Goal: Task Accomplishment & Management: Complete application form

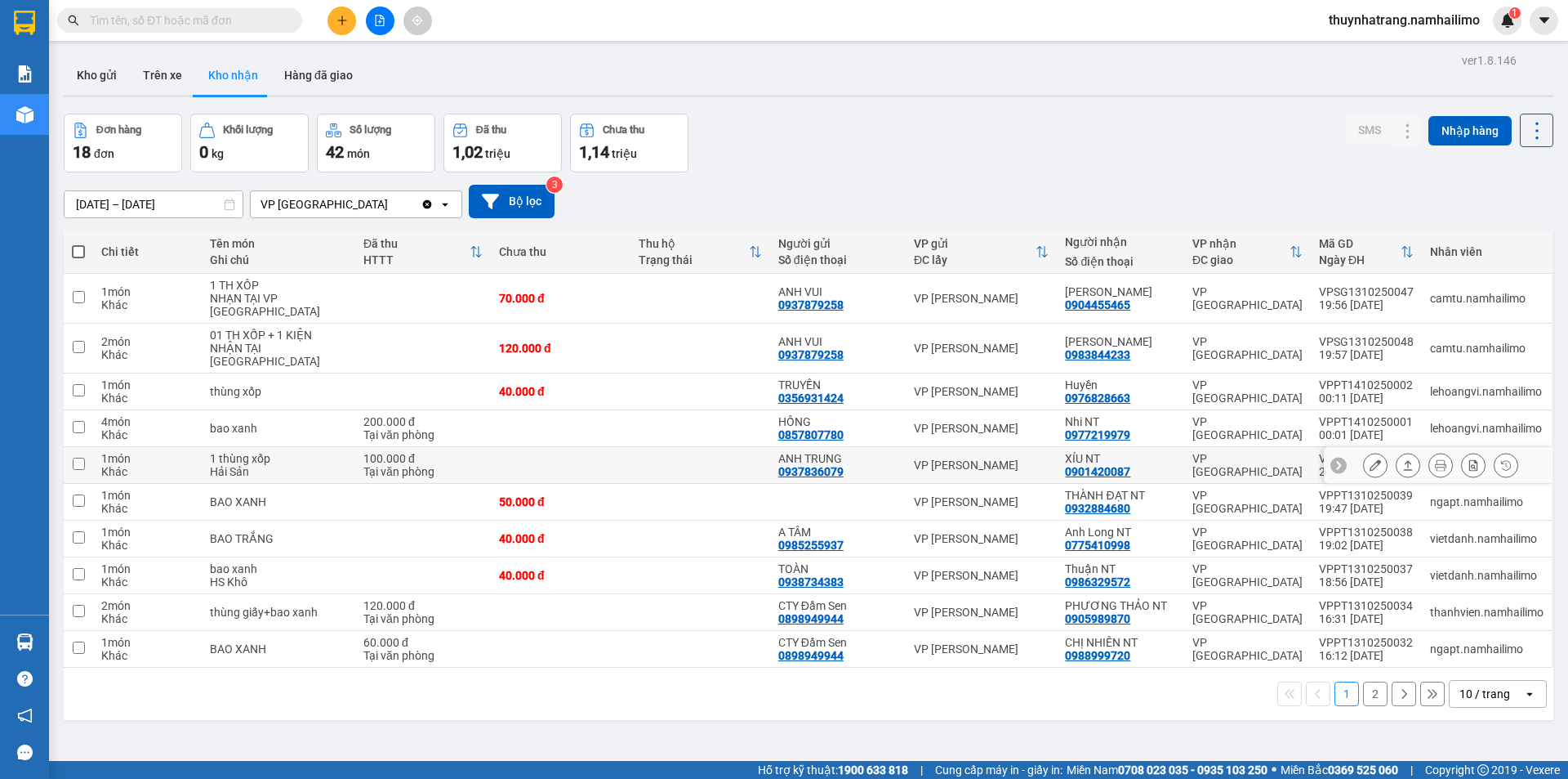
scroll to position [76, 0]
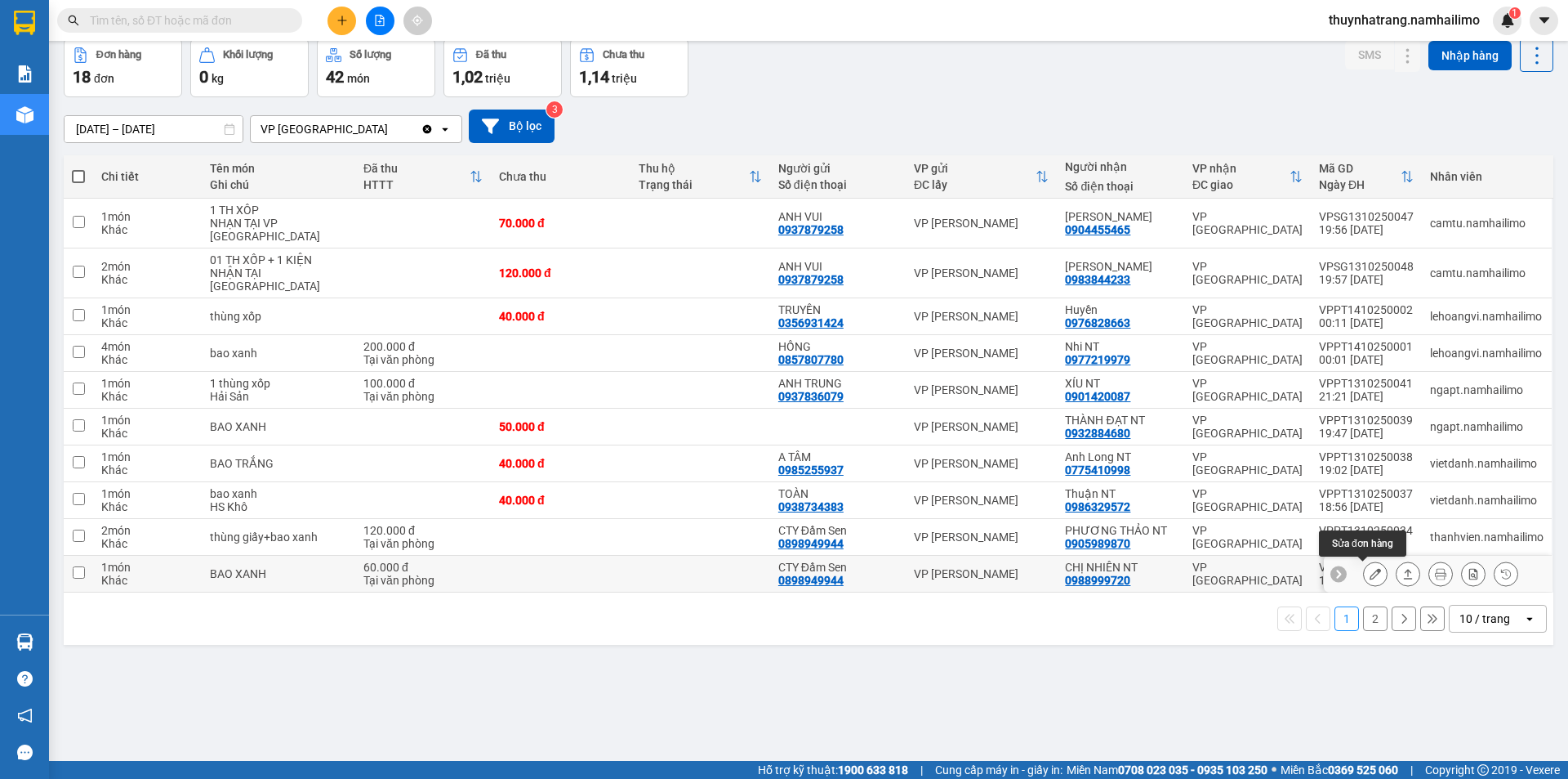
click at [1370, 576] on icon at bounding box center [1375, 573] width 12 height 12
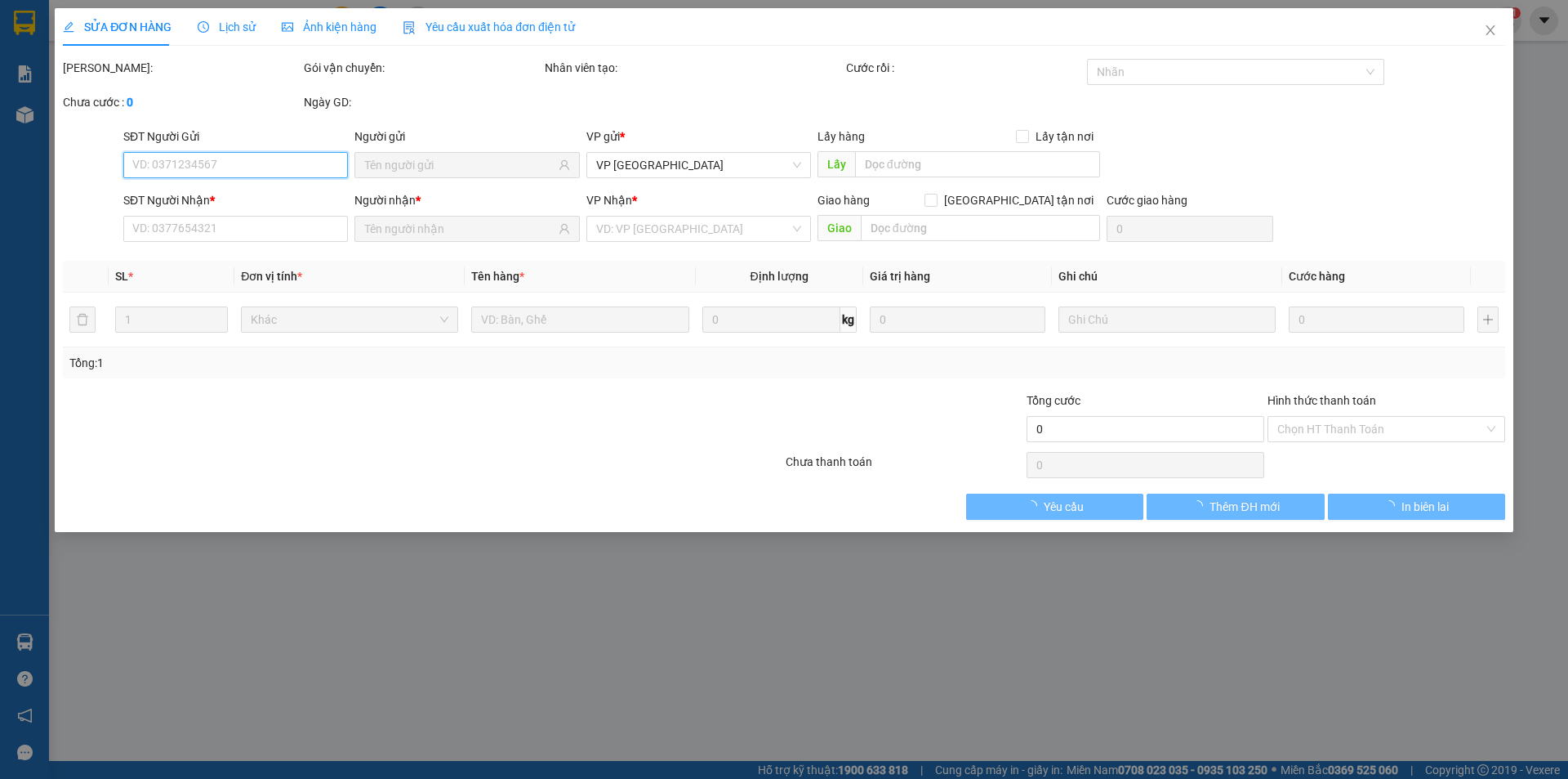
type input "0898949944"
type input "CTY Đầm Sen"
type input "0988999720"
type input "CHỊ NHIÊN NT"
type input "60.000"
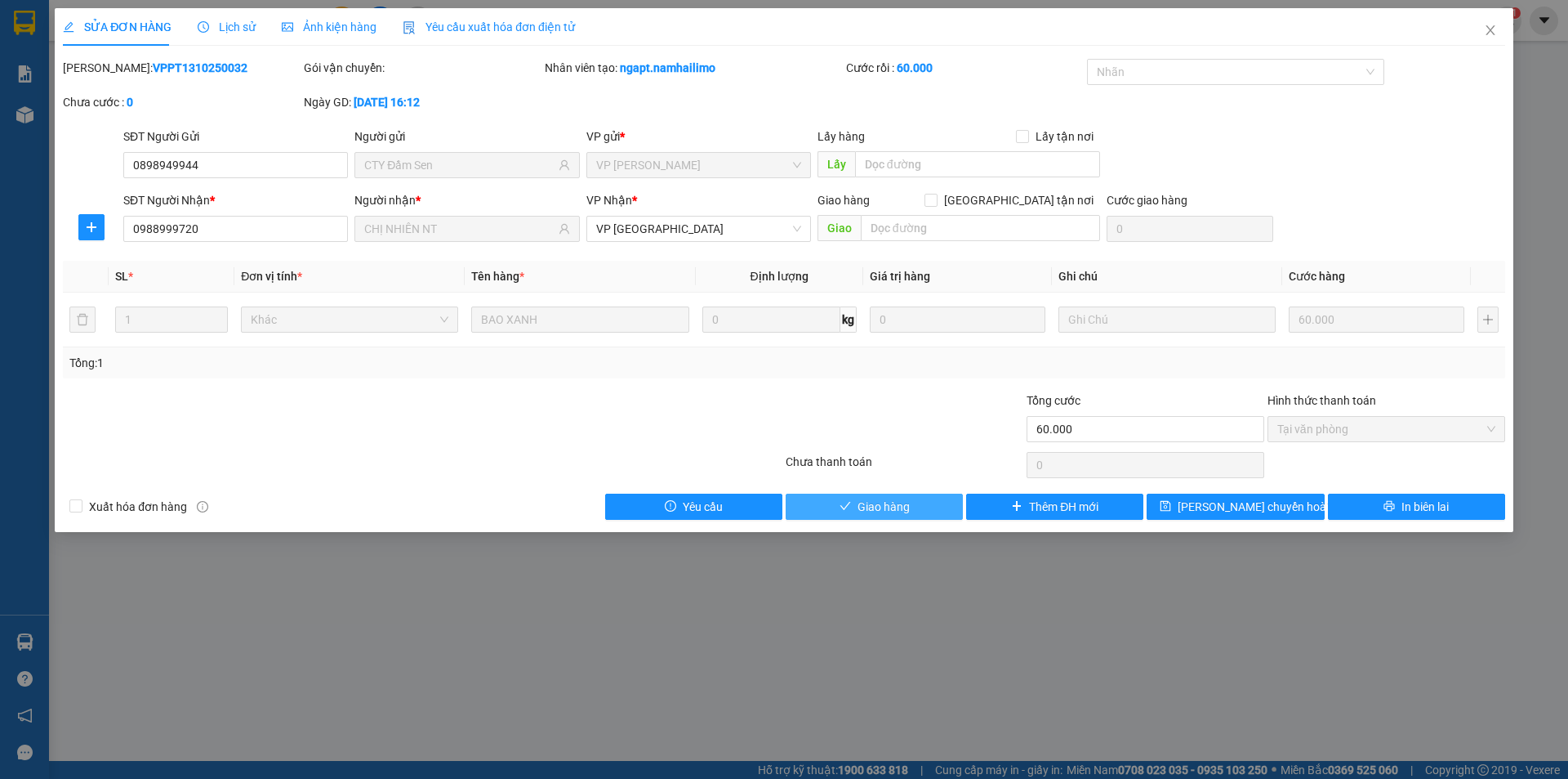
drag, startPoint x: 868, startPoint y: 504, endPoint x: 1250, endPoint y: 395, distance: 397.2
click at [876, 502] on span "Giao hàng" at bounding box center [883, 507] width 52 height 18
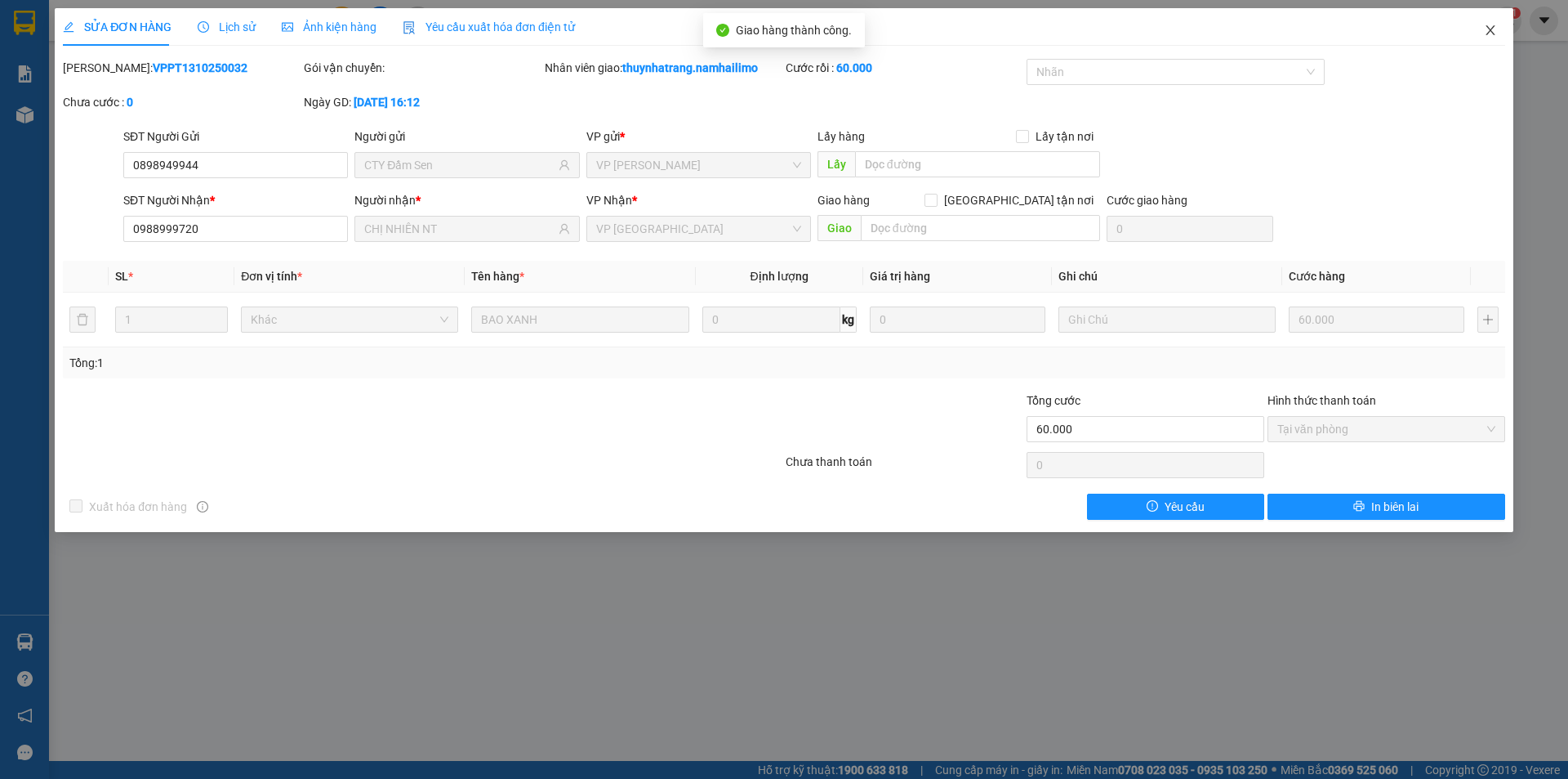
click at [1488, 28] on icon "close" at bounding box center [1490, 30] width 9 height 10
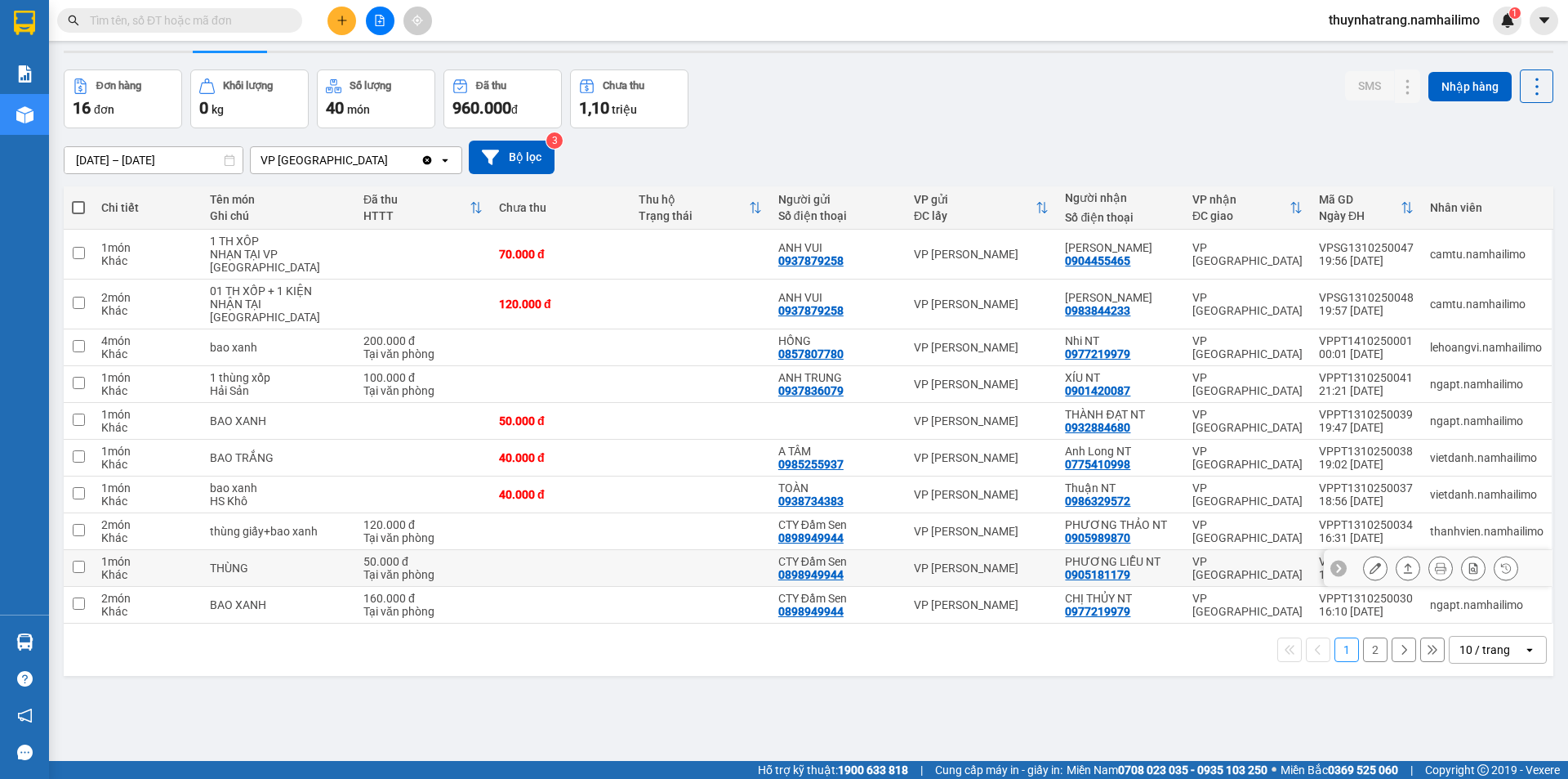
scroll to position [76, 0]
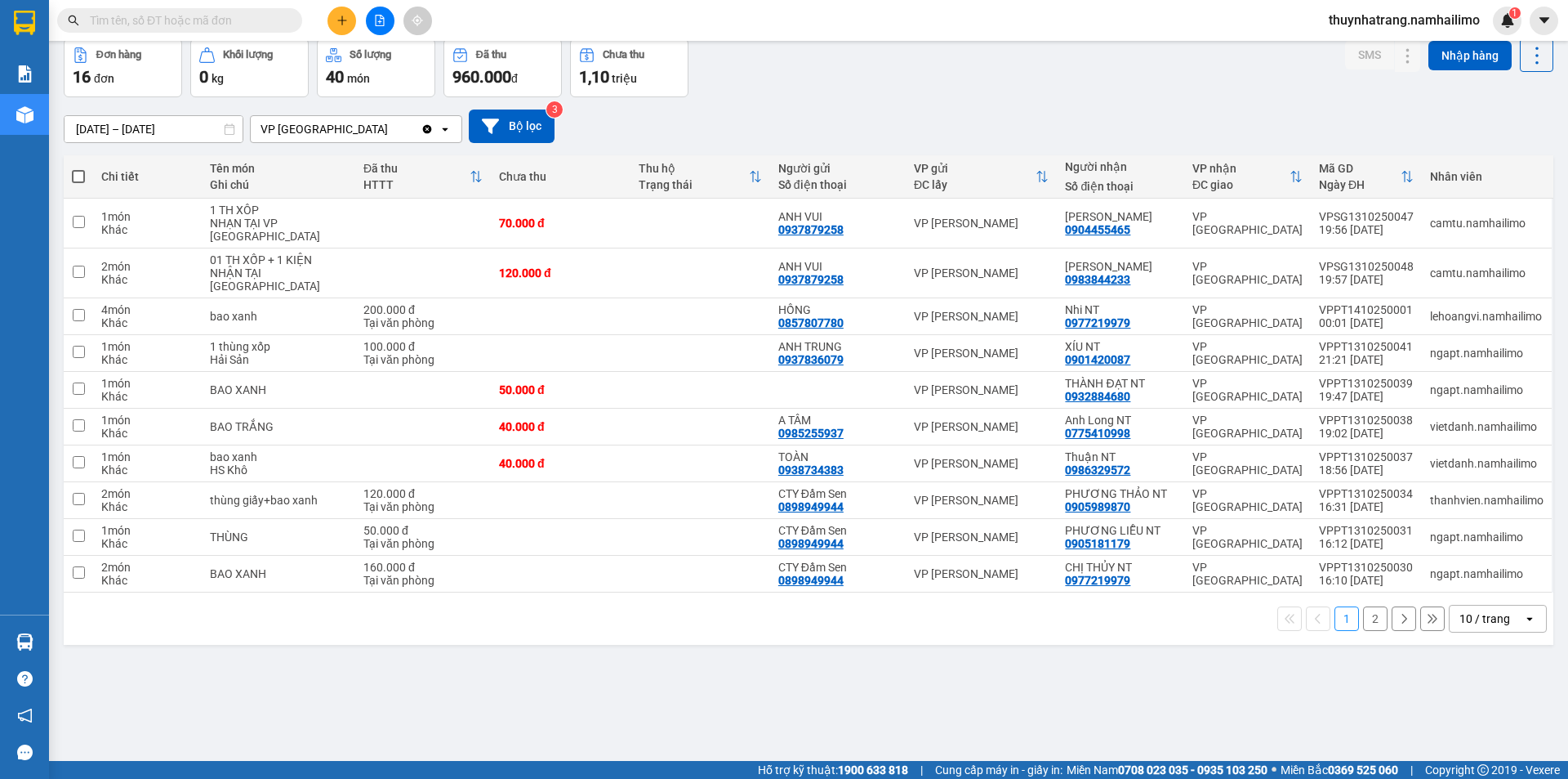
click at [1363, 622] on button "2" at bounding box center [1375, 618] width 25 height 25
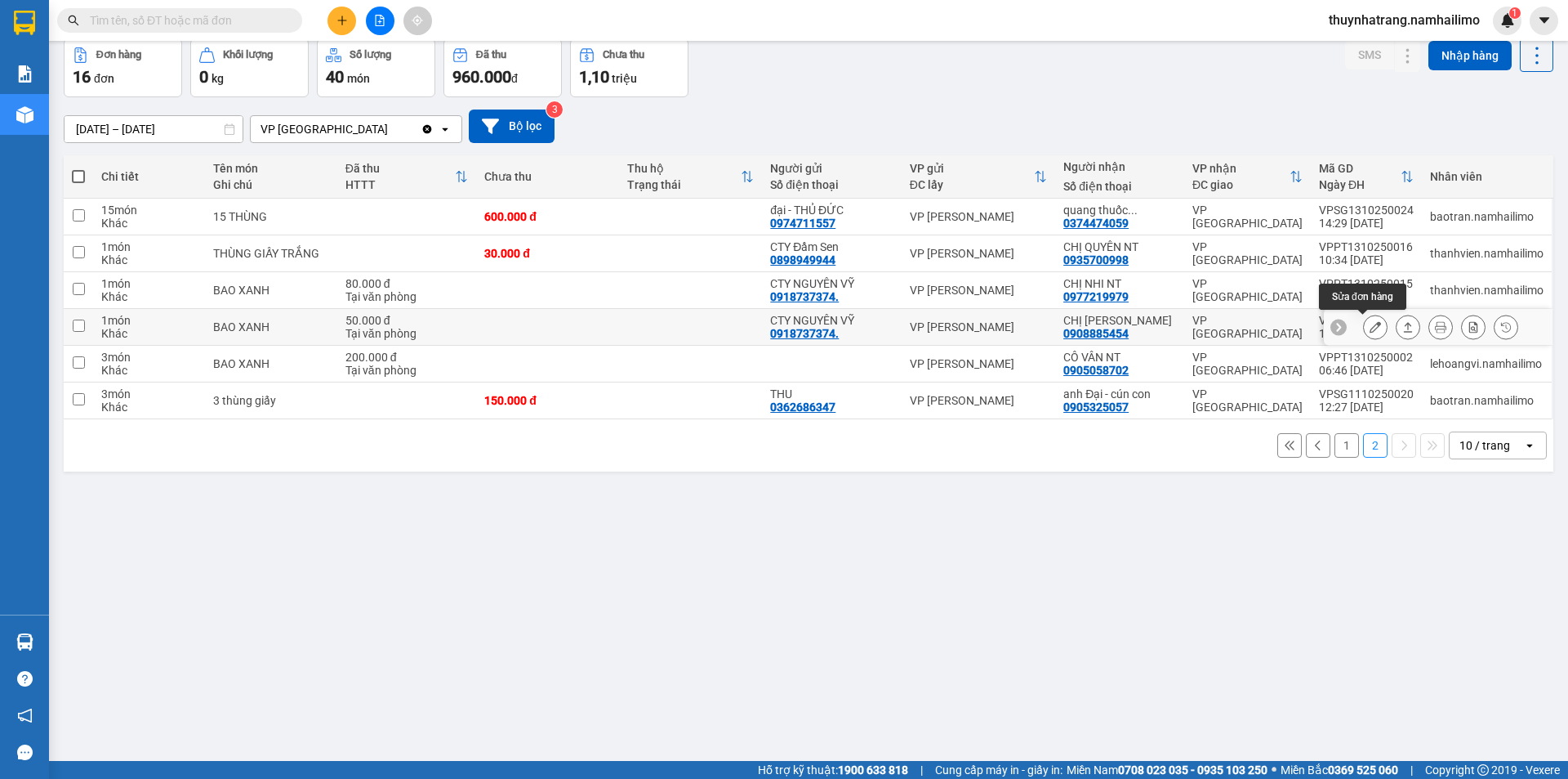
click at [1370, 326] on icon at bounding box center [1375, 327] width 12 height 12
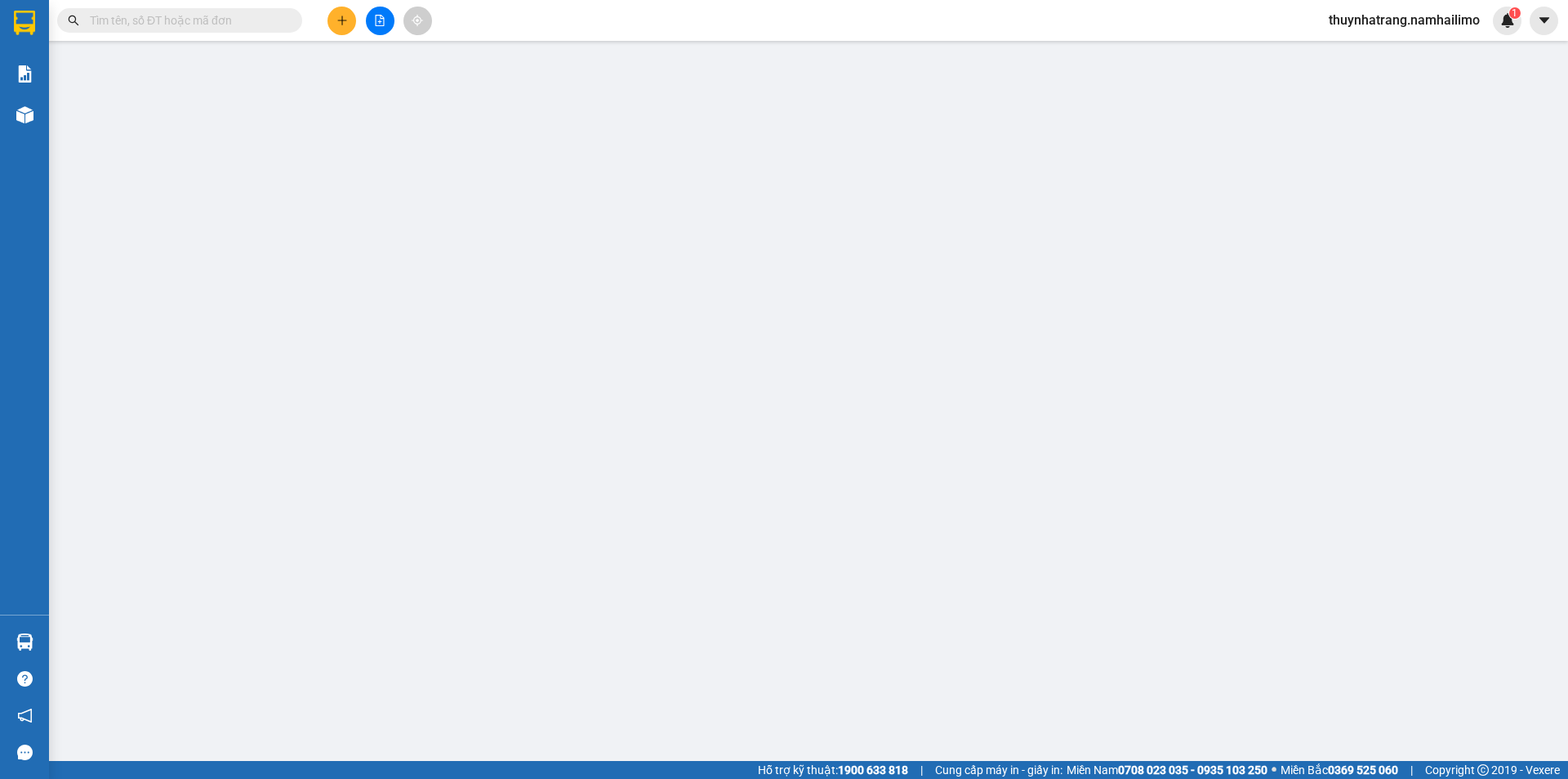
type input "0918737374."
type input "CTY NGUYÊN VỸ"
type input "0908885454"
type input "CHỊ LÊ ĐAN NT"
type input "50.000"
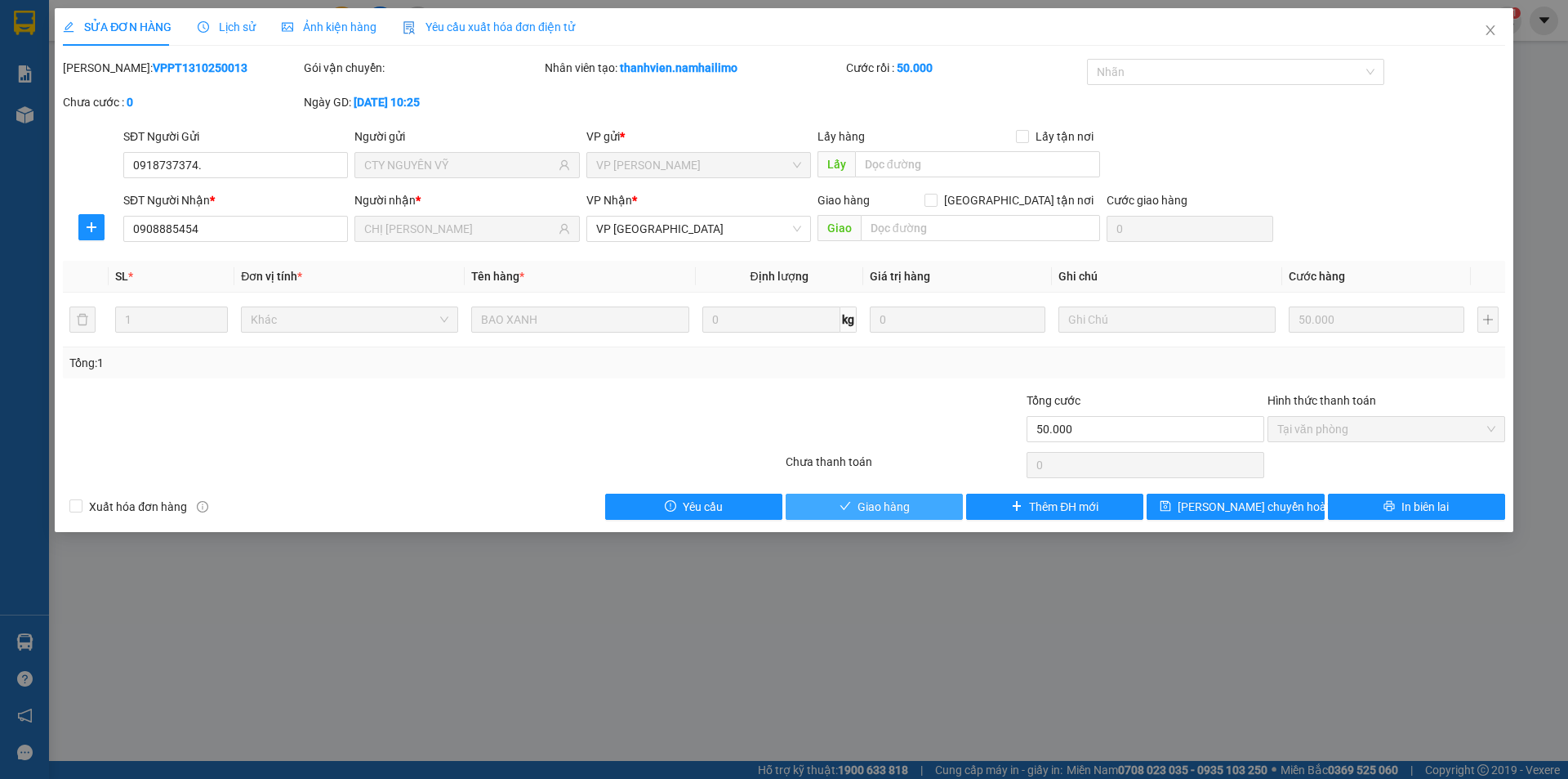
click at [880, 506] on span "Giao hàng" at bounding box center [883, 507] width 52 height 18
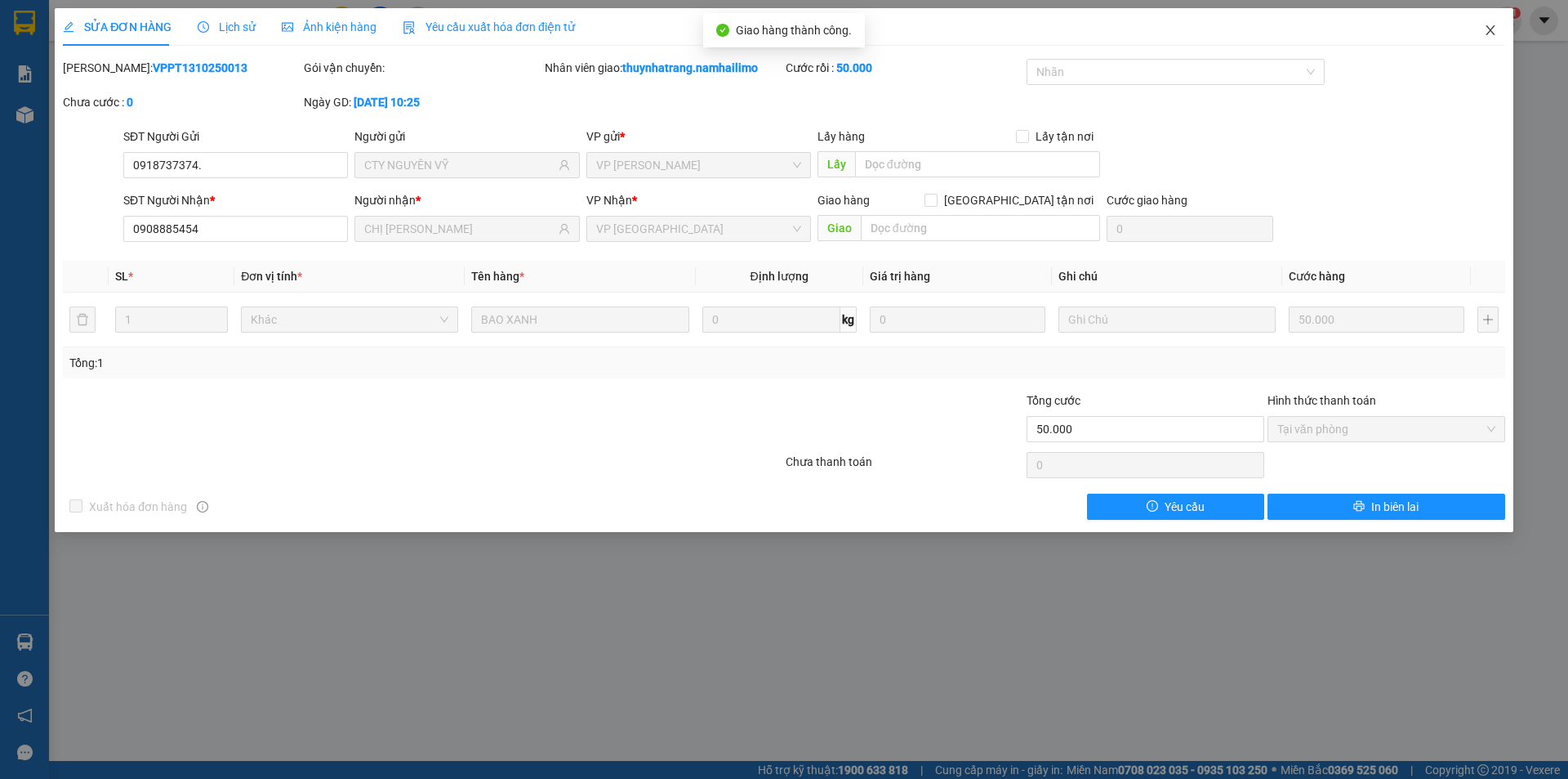
click at [1492, 30] on icon "close" at bounding box center [1490, 30] width 9 height 10
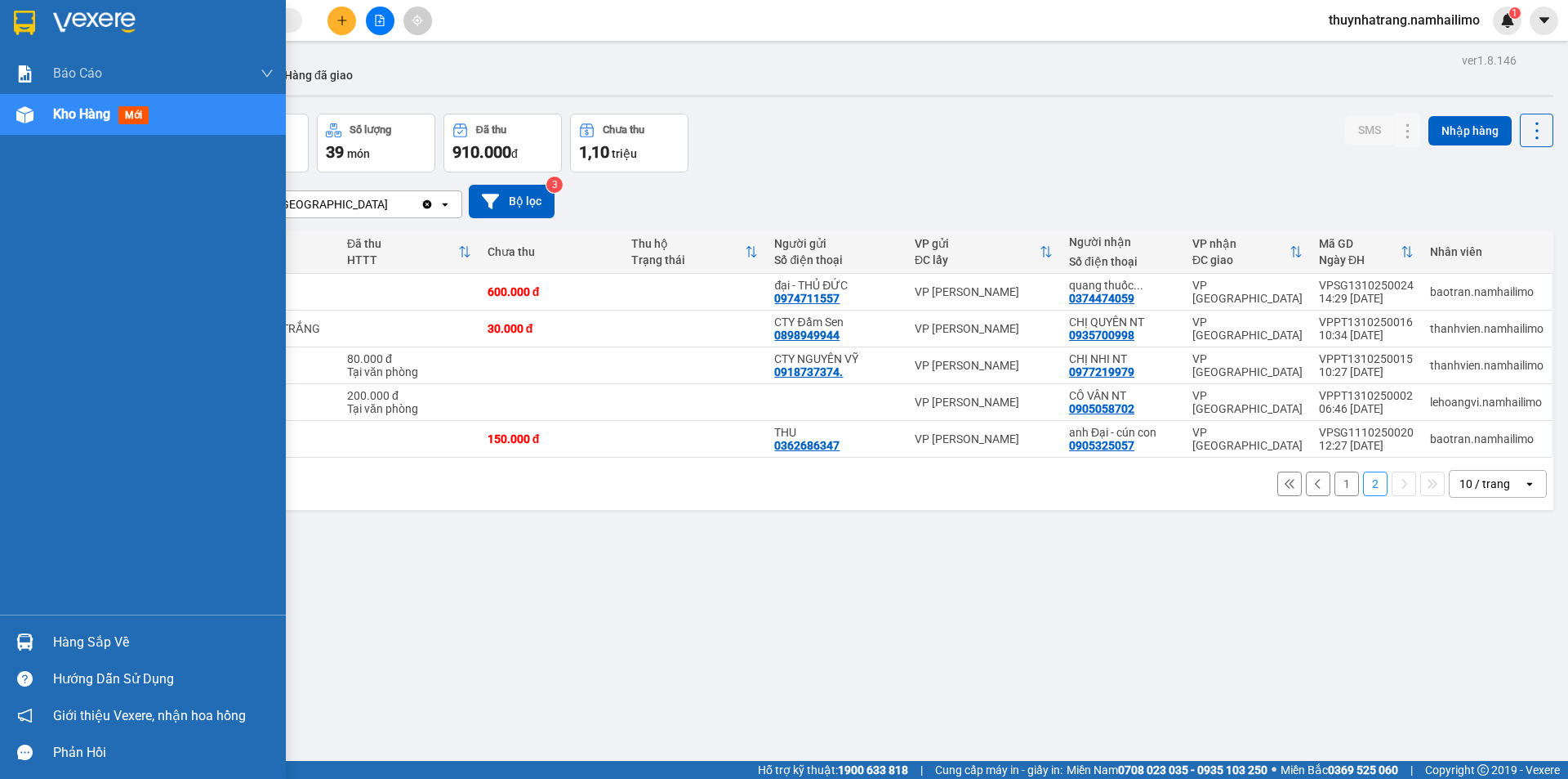
click at [114, 639] on div "Hàng sắp về" at bounding box center [163, 642] width 220 height 25
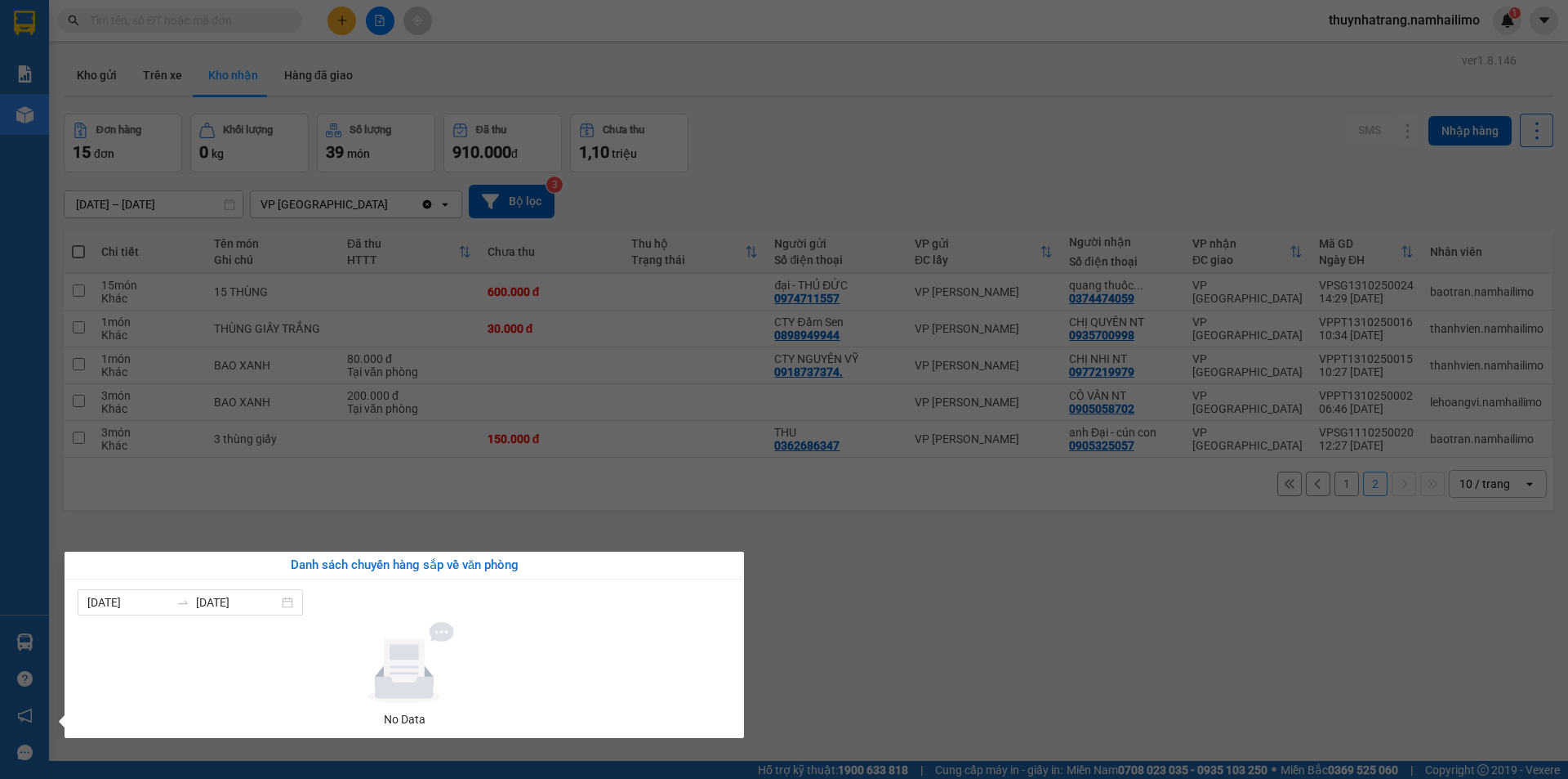
click at [1275, 706] on section "Kết quả tìm kiếm ( 0 ) Bộ lọc No Data thuynhatrang.namhailimo 1 Báo cáo Báo cáo…" at bounding box center [784, 390] width 1568 height 779
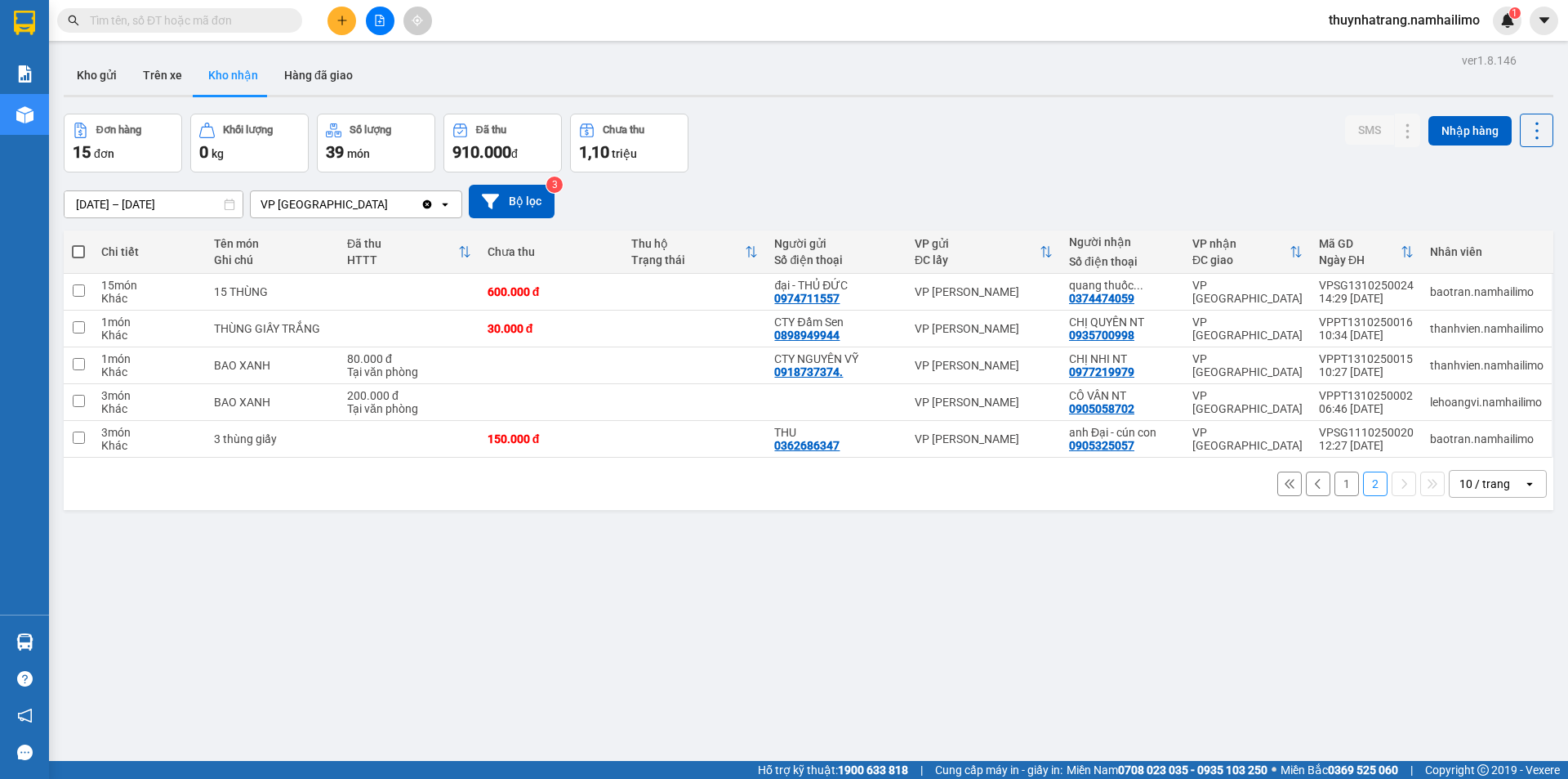
click at [1336, 485] on button "1" at bounding box center [1346, 483] width 25 height 25
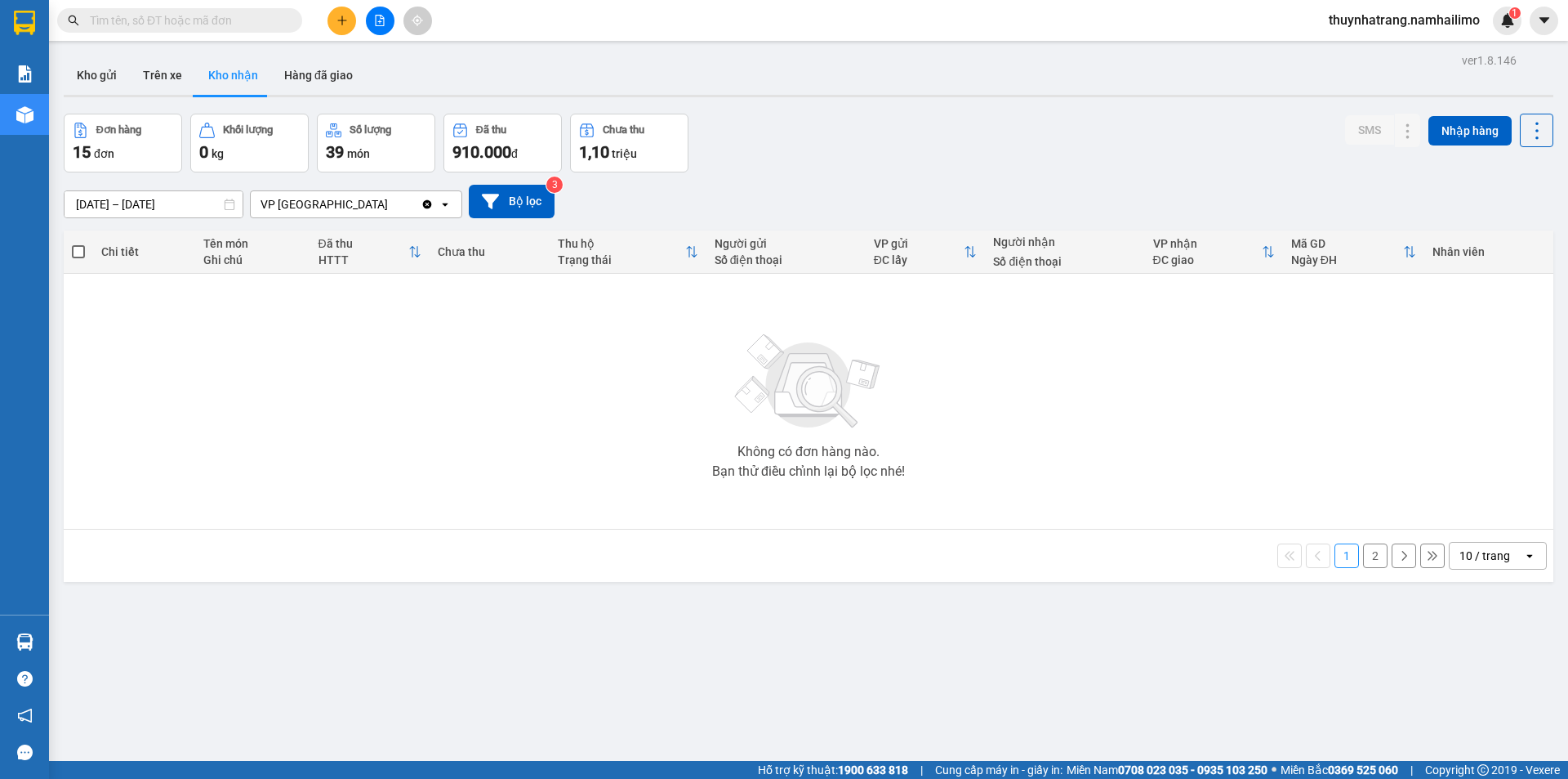
drag, startPoint x: 220, startPoint y: 74, endPoint x: 236, endPoint y: 68, distance: 17.1
click at [229, 70] on button "Kho nhận" at bounding box center [234, 75] width 76 height 39
click at [319, 75] on button "Hàng đã giao" at bounding box center [318, 75] width 95 height 39
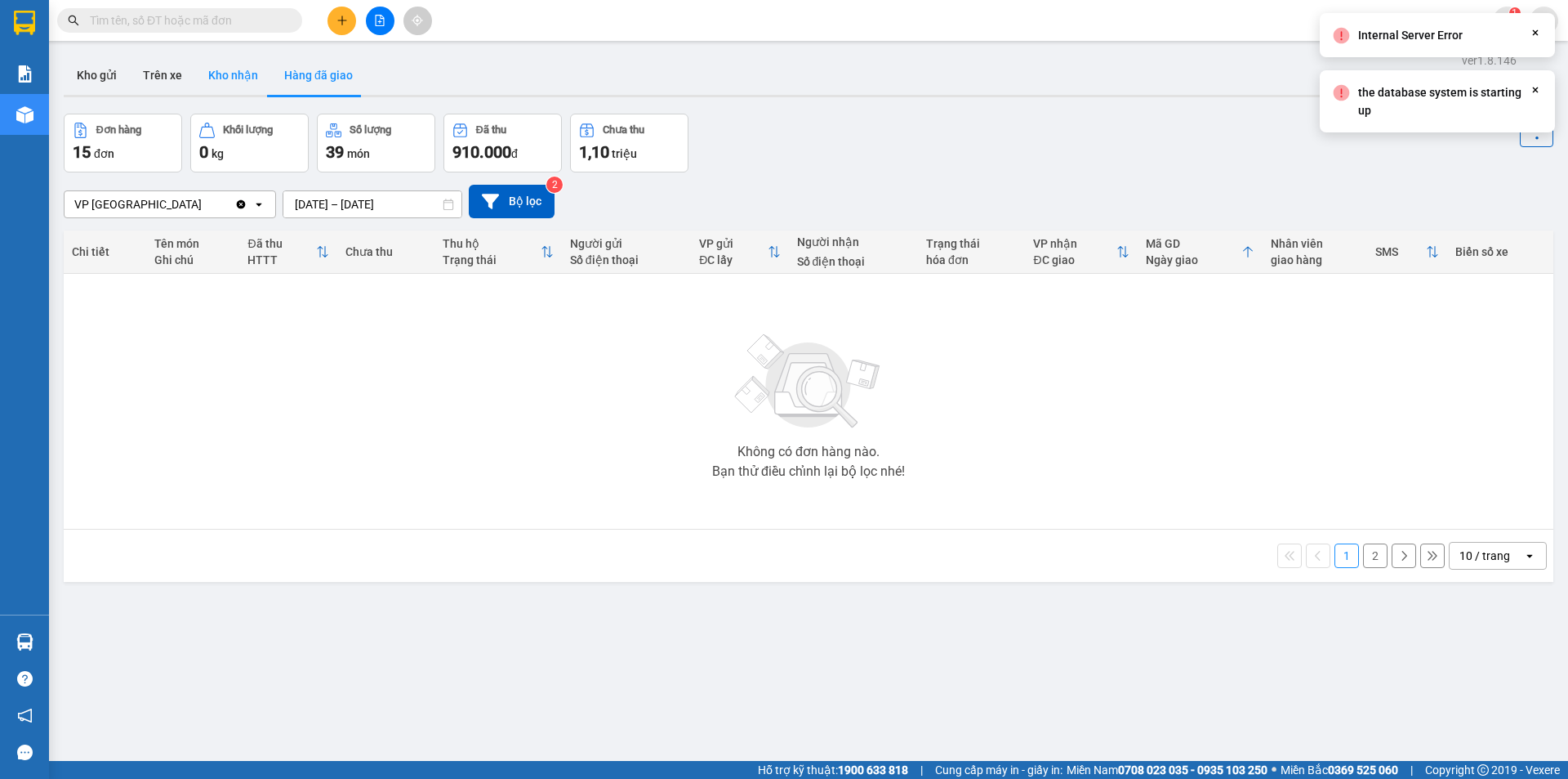
click at [244, 76] on button "Kho nhận" at bounding box center [234, 75] width 76 height 39
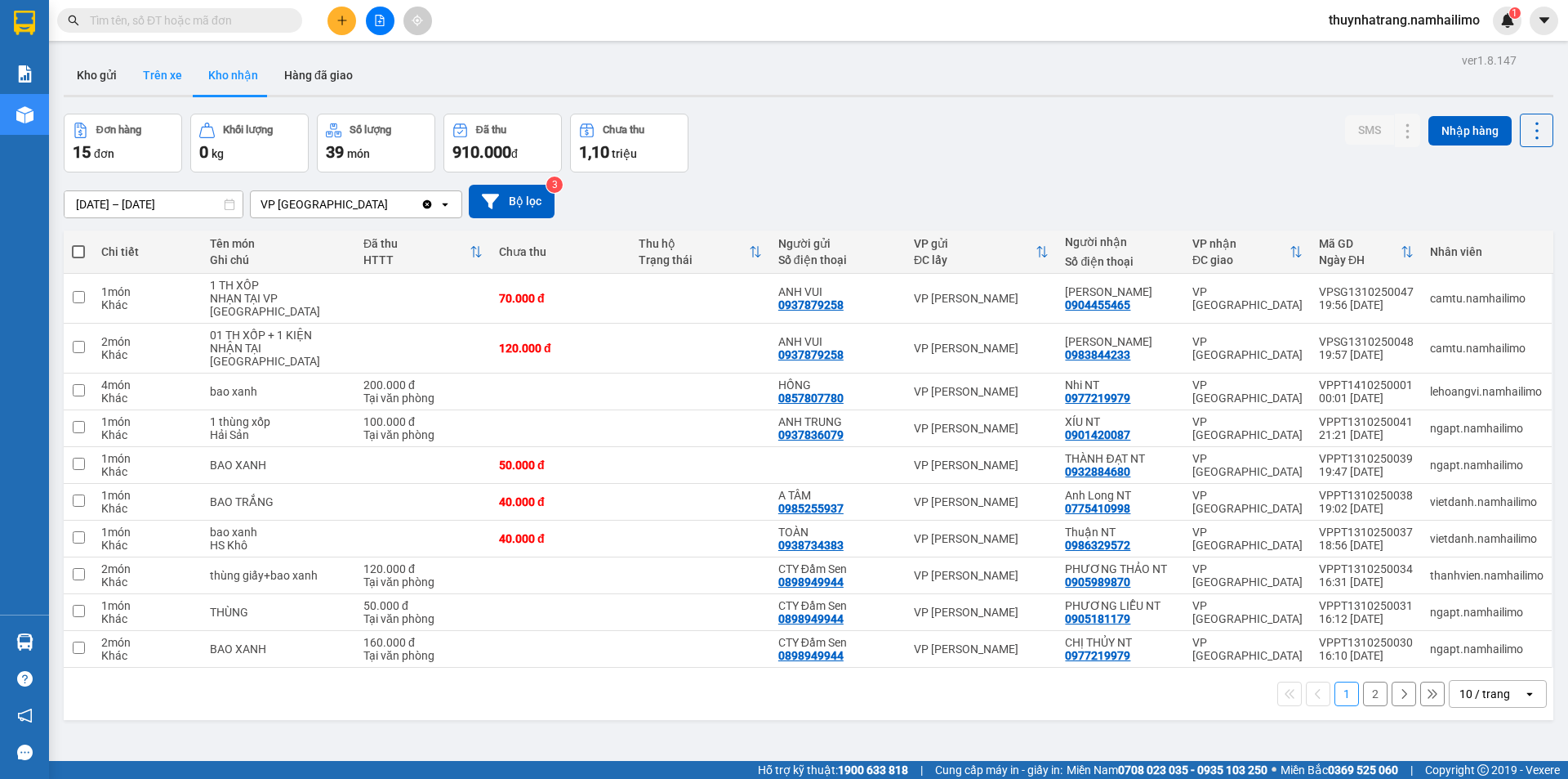
click at [156, 72] on button "Trên xe" at bounding box center [163, 75] width 65 height 39
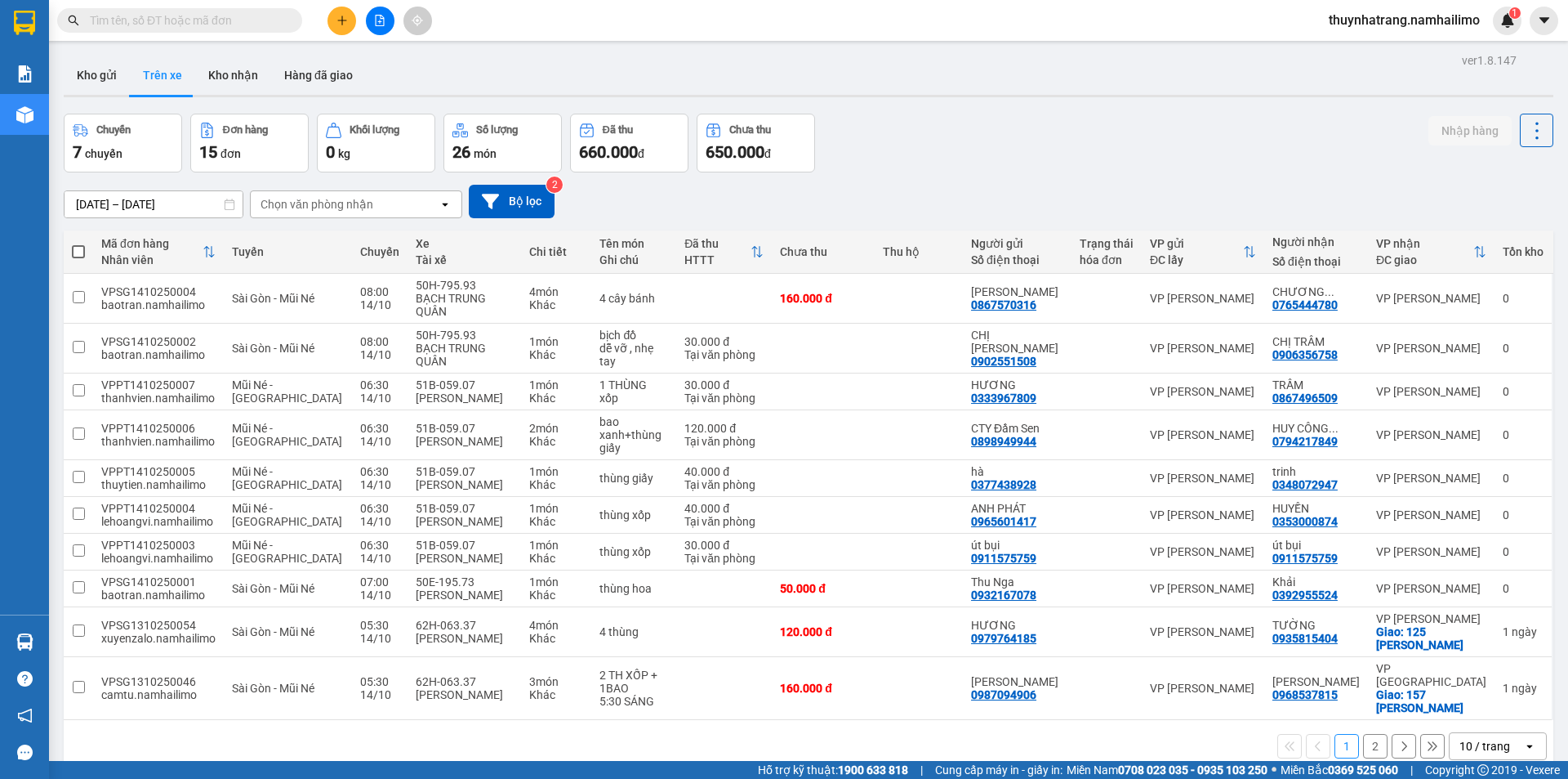
click at [378, 204] on div "Chọn văn phòng nhận" at bounding box center [345, 204] width 188 height 26
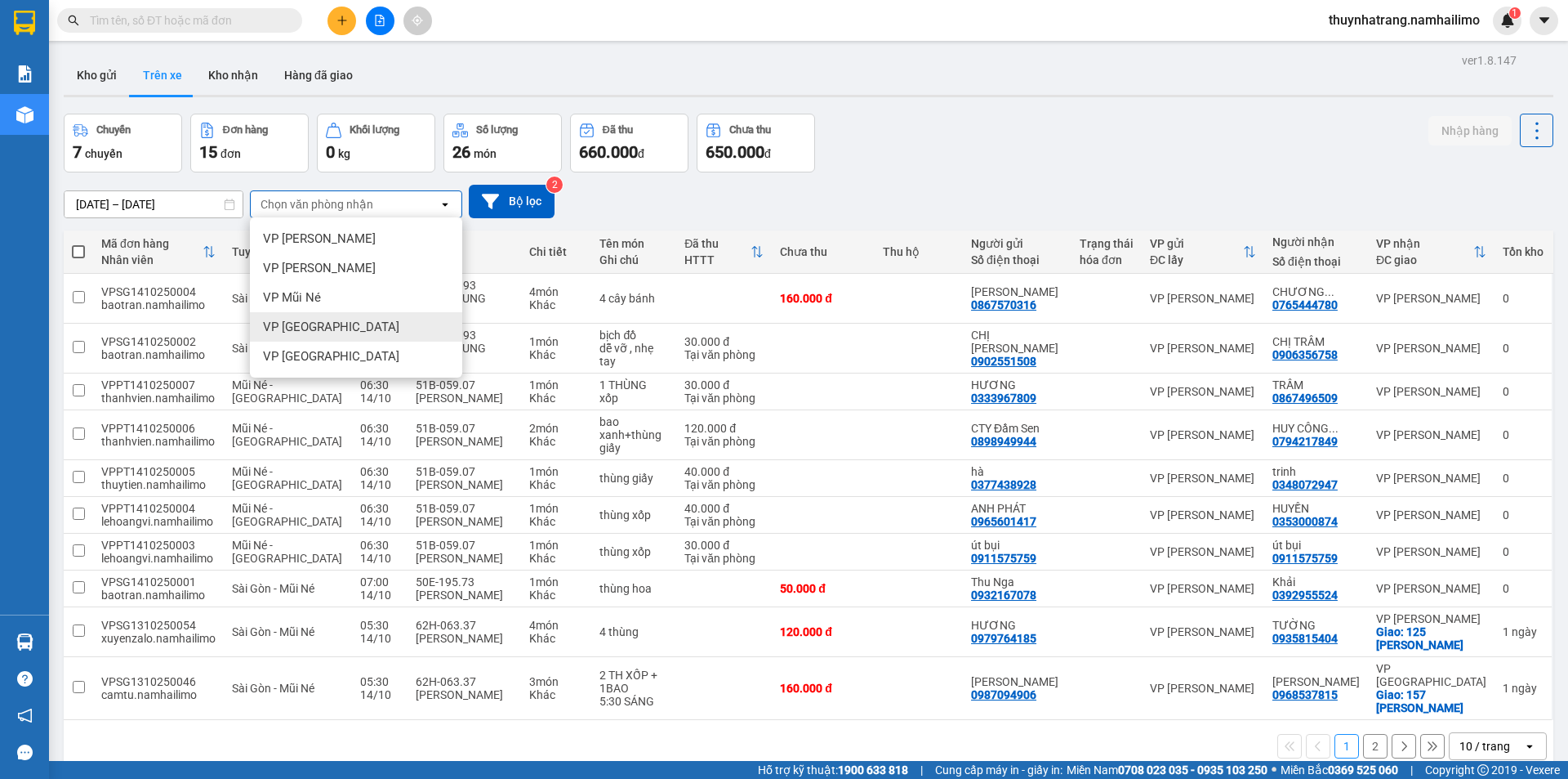
click at [340, 330] on div "VP [GEOGRAPHIC_DATA]" at bounding box center [356, 327] width 212 height 29
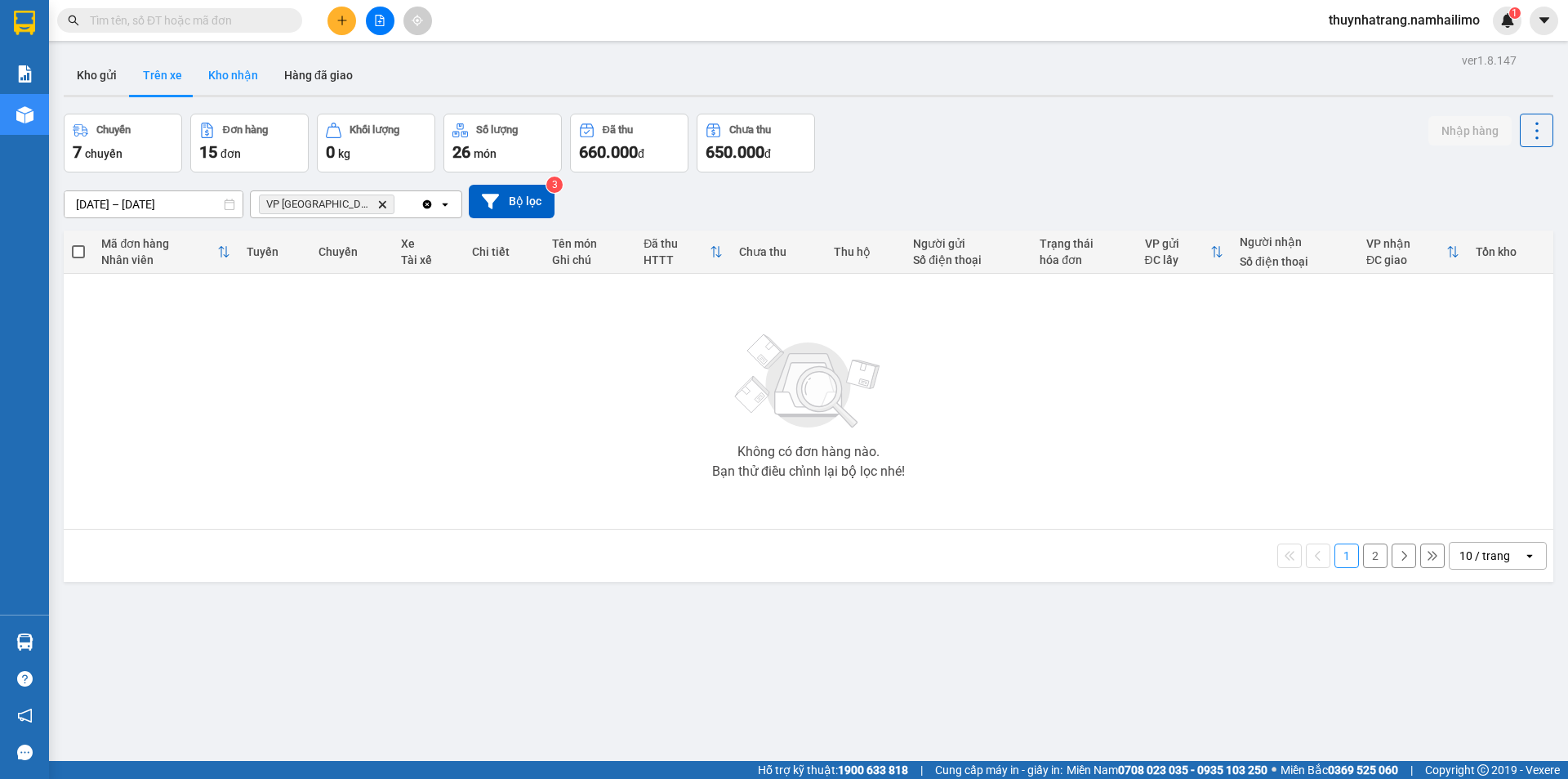
click at [226, 74] on button "Kho nhận" at bounding box center [234, 75] width 76 height 39
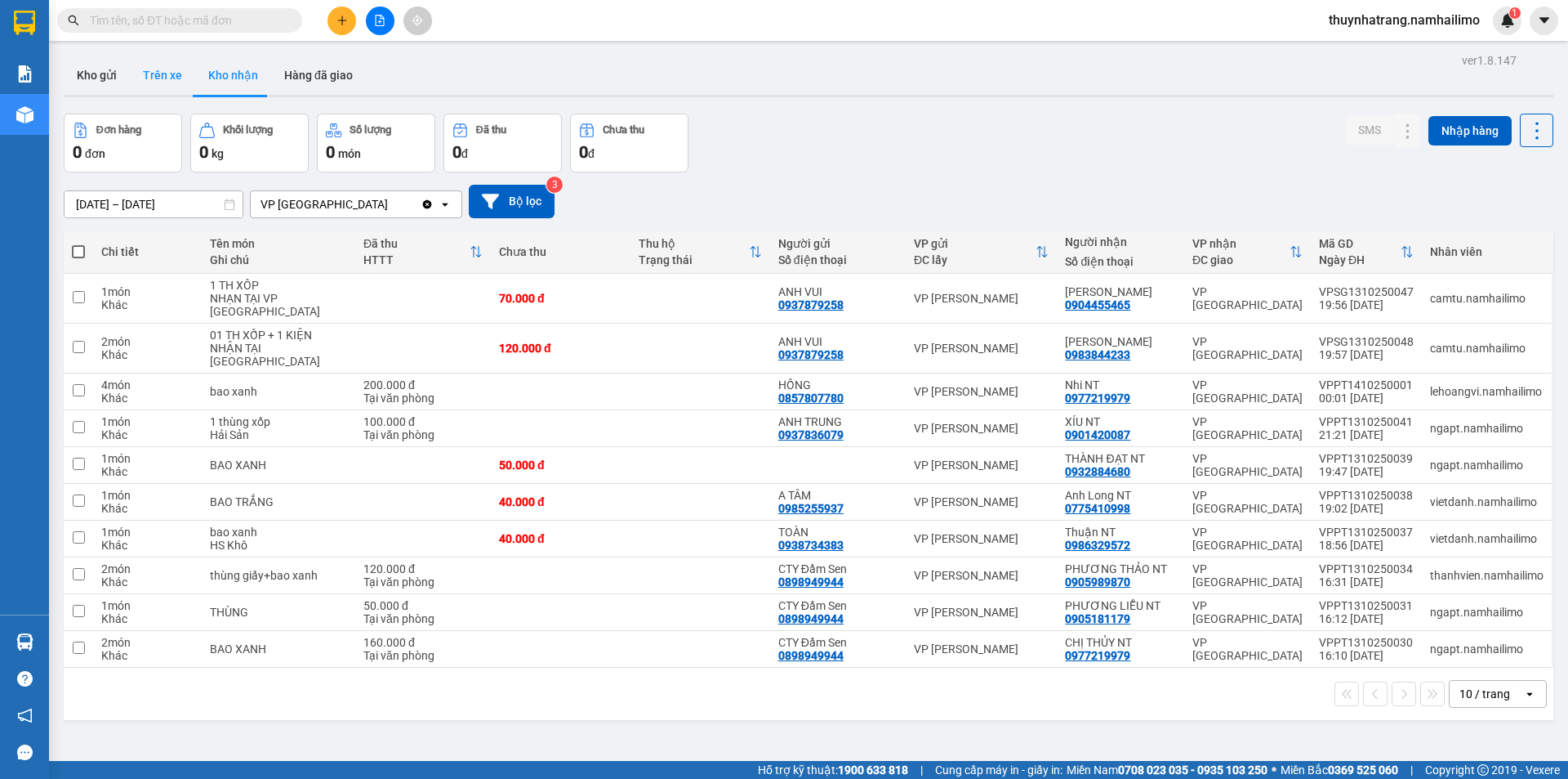
click at [156, 75] on button "Trên xe" at bounding box center [163, 75] width 65 height 39
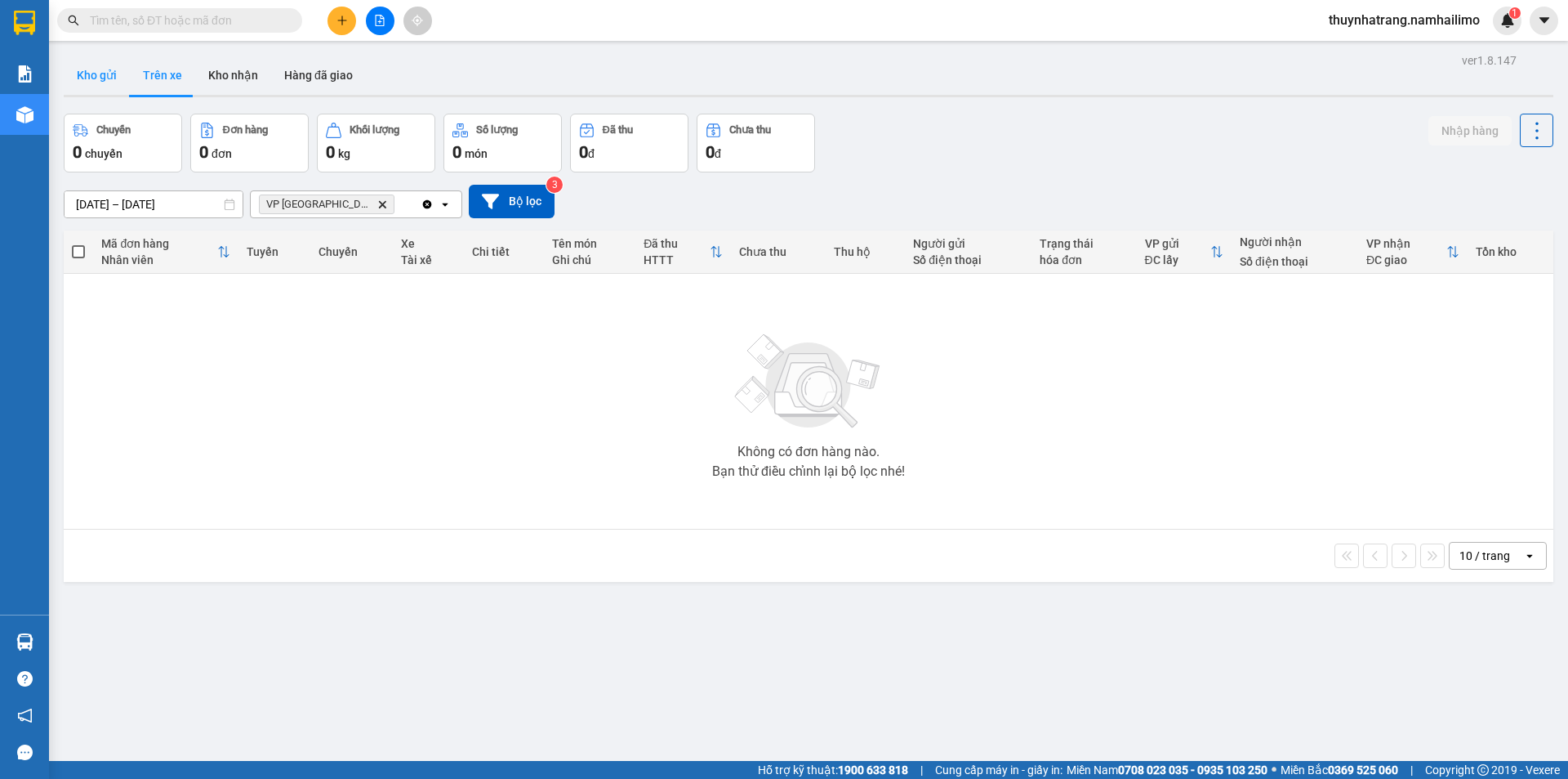
click at [104, 76] on button "Kho gửi" at bounding box center [96, 75] width 66 height 39
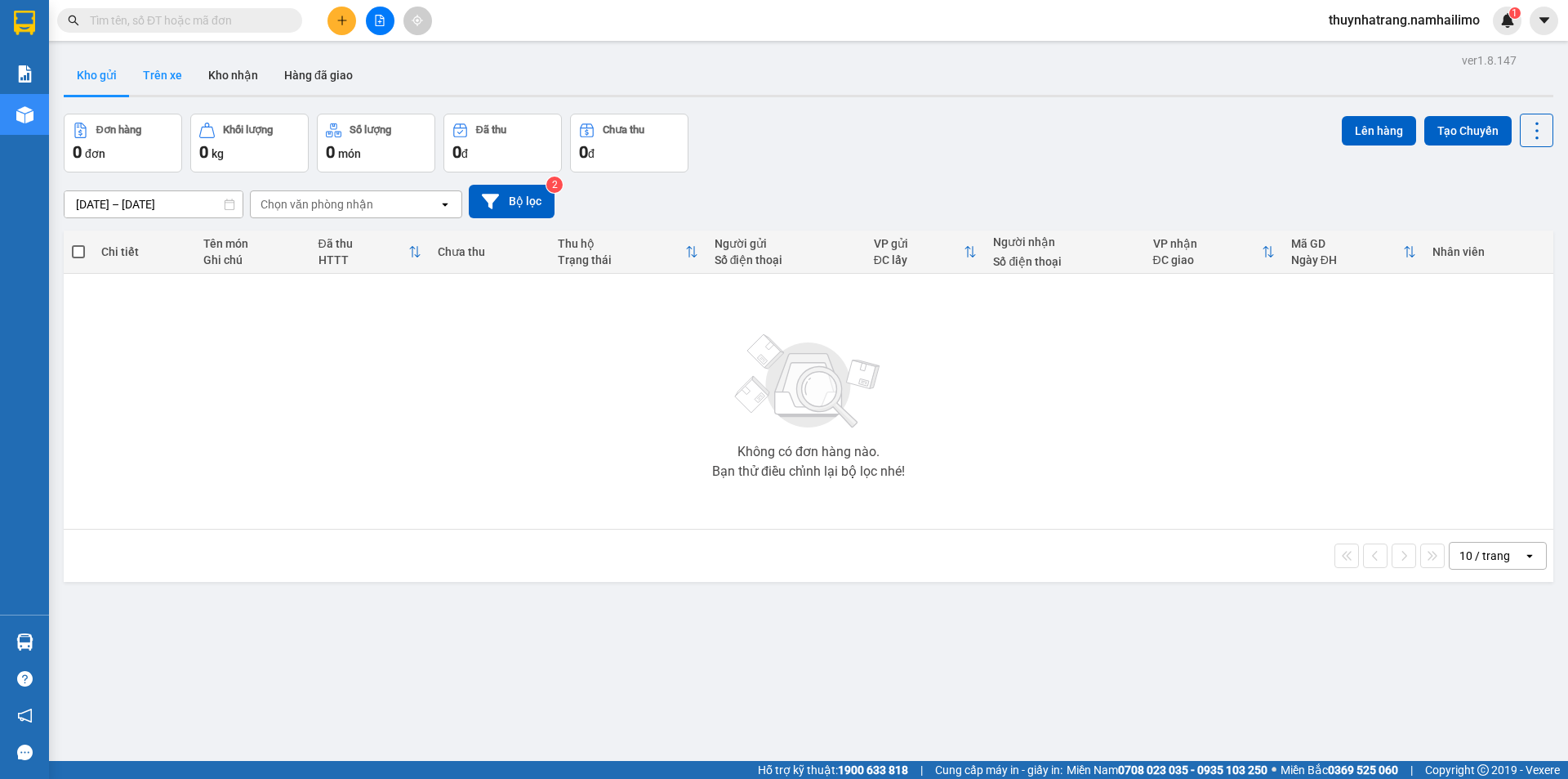
click at [162, 76] on button "Trên xe" at bounding box center [163, 75] width 65 height 39
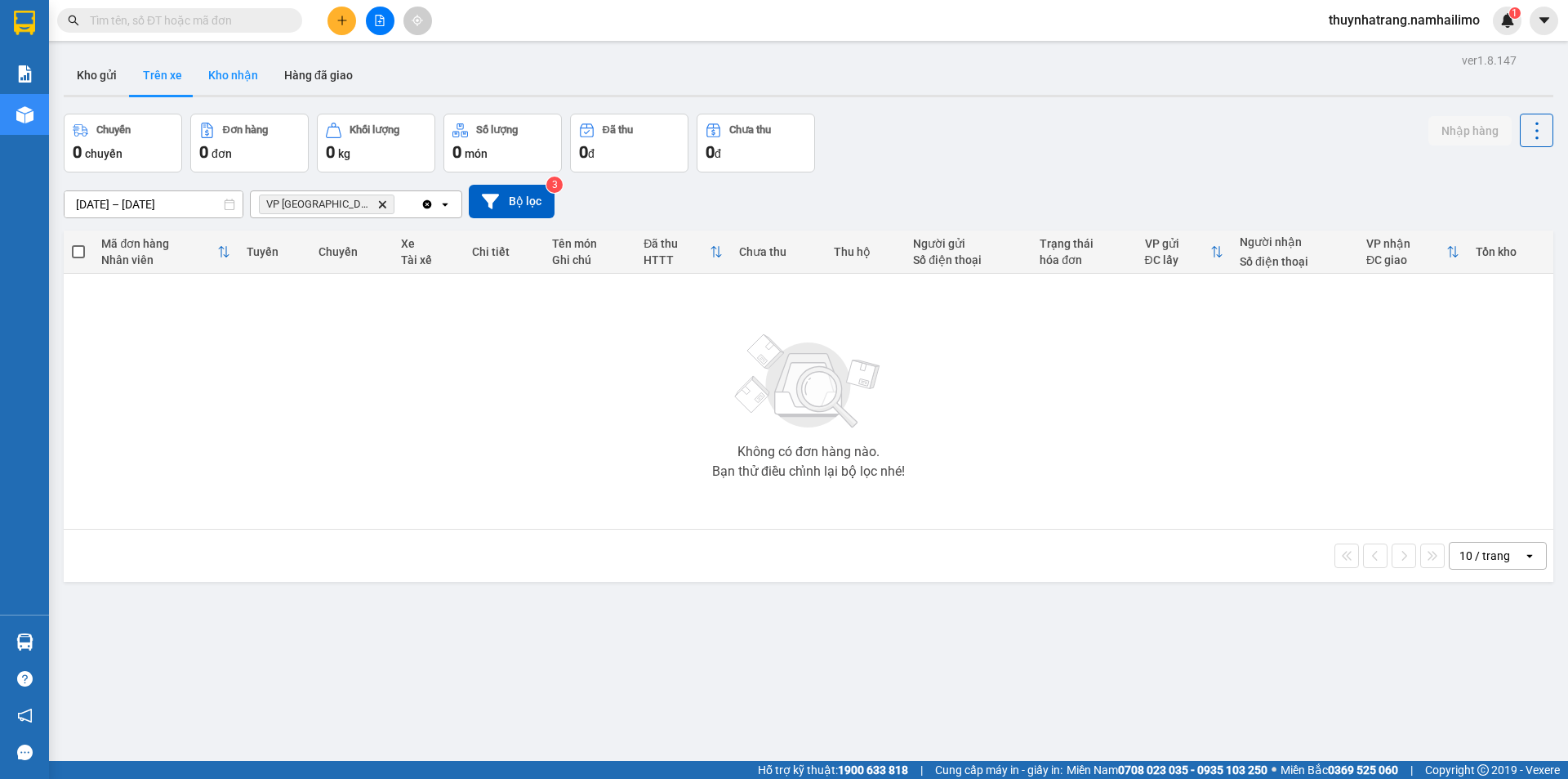
click at [234, 76] on button "Kho nhận" at bounding box center [234, 75] width 76 height 39
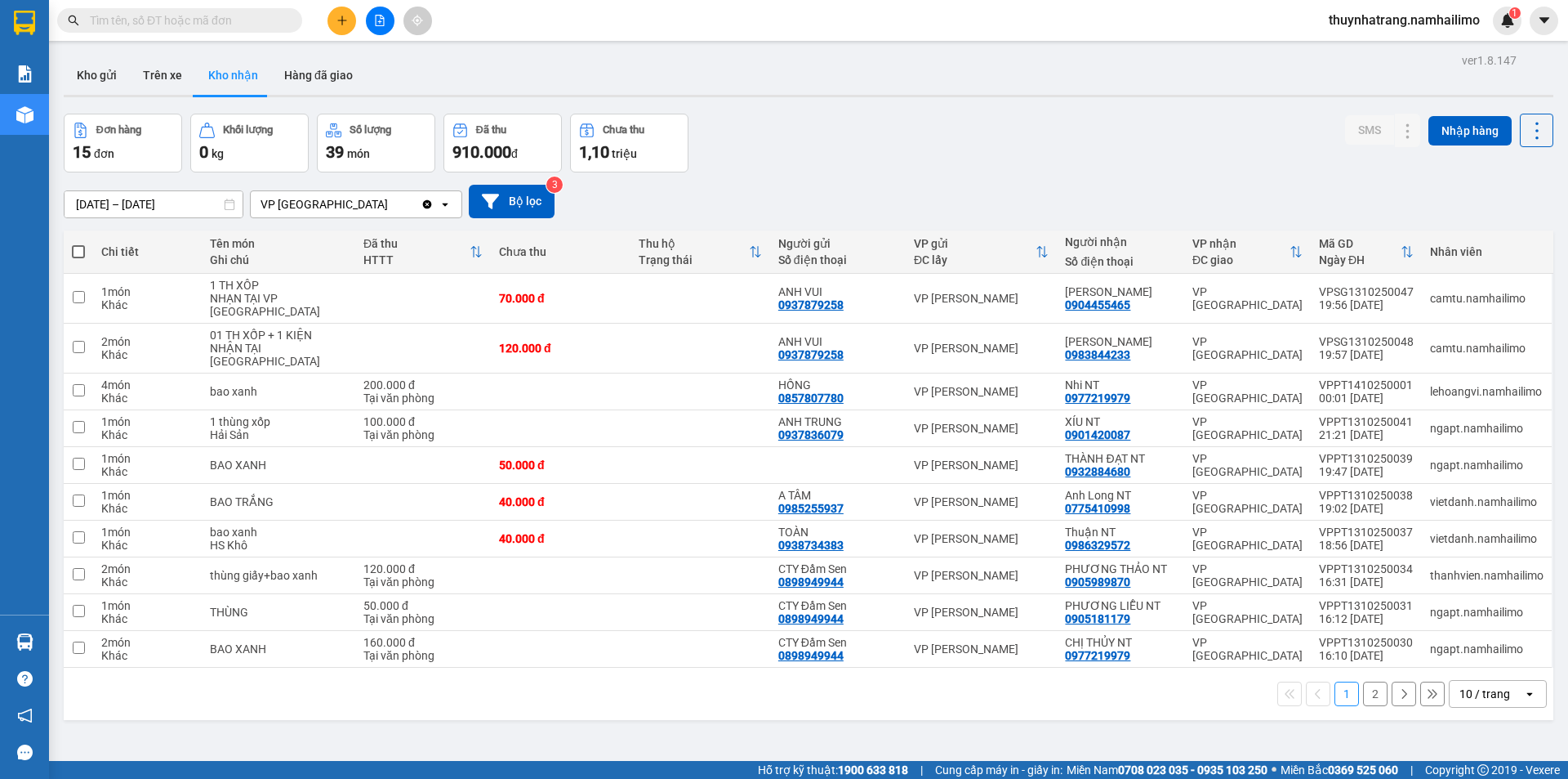
click at [1365, 699] on button "2" at bounding box center [1375, 693] width 25 height 25
